Goal: Information Seeking & Learning: Learn about a topic

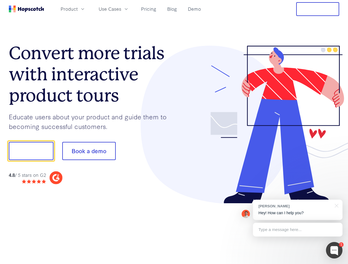
click at [174, 132] on div at bounding box center [256, 125] width 165 height 158
click at [78, 9] on span "Product" at bounding box center [69, 9] width 17 height 7
click at [121, 9] on span "Use Cases" at bounding box center [110, 9] width 23 height 7
click at [317, 9] on button "Free Trial" at bounding box center [317, 9] width 43 height 14
click at [31, 151] on button "Show me!" at bounding box center [31, 151] width 45 height 18
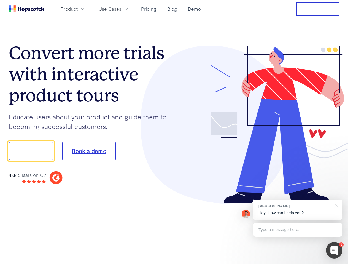
click at [89, 151] on button "Book a demo" at bounding box center [88, 151] width 53 height 18
click at [334, 251] on div at bounding box center [334, 250] width 17 height 17
click at [297, 210] on div "[PERSON_NAME] Hey! How can I help you?" at bounding box center [297, 210] width 89 height 20
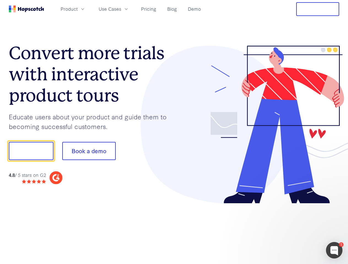
click at [335, 205] on div at bounding box center [290, 151] width 103 height 184
click at [297, 230] on div at bounding box center [290, 151] width 103 height 184
